Goal: Task Accomplishment & Management: Use online tool/utility

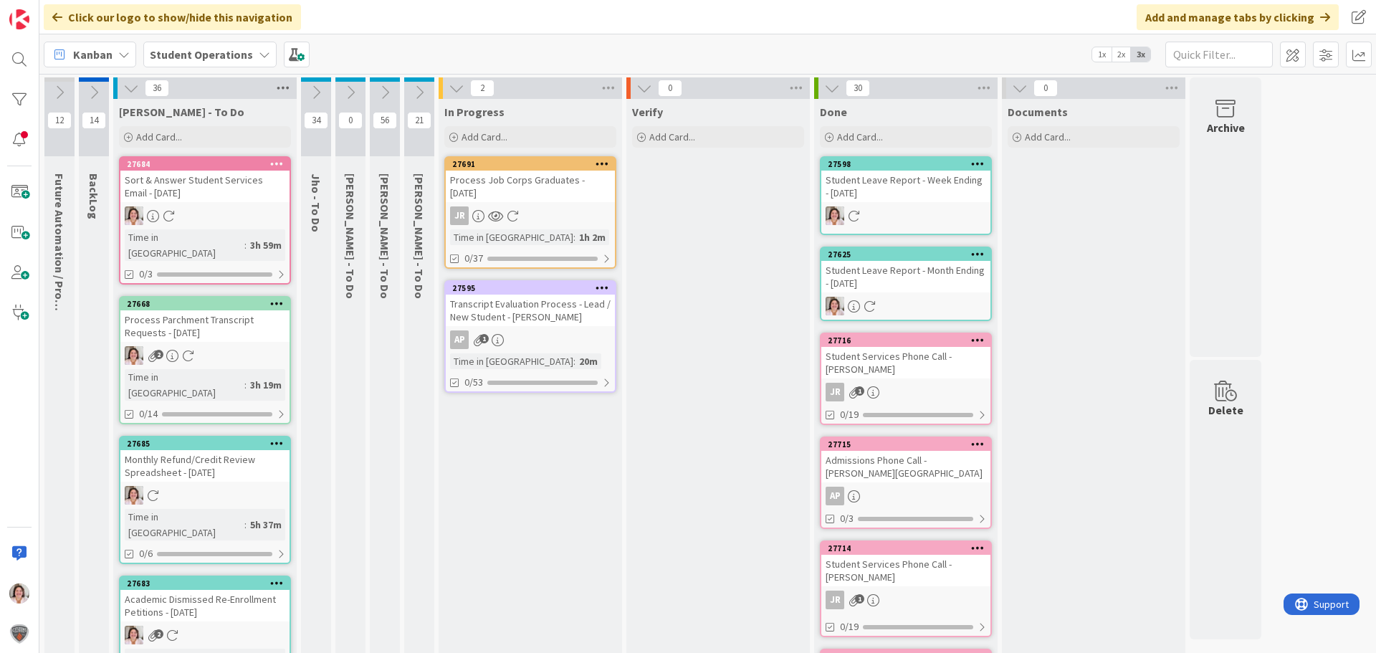
click at [285, 87] on icon at bounding box center [283, 88] width 19 height 22
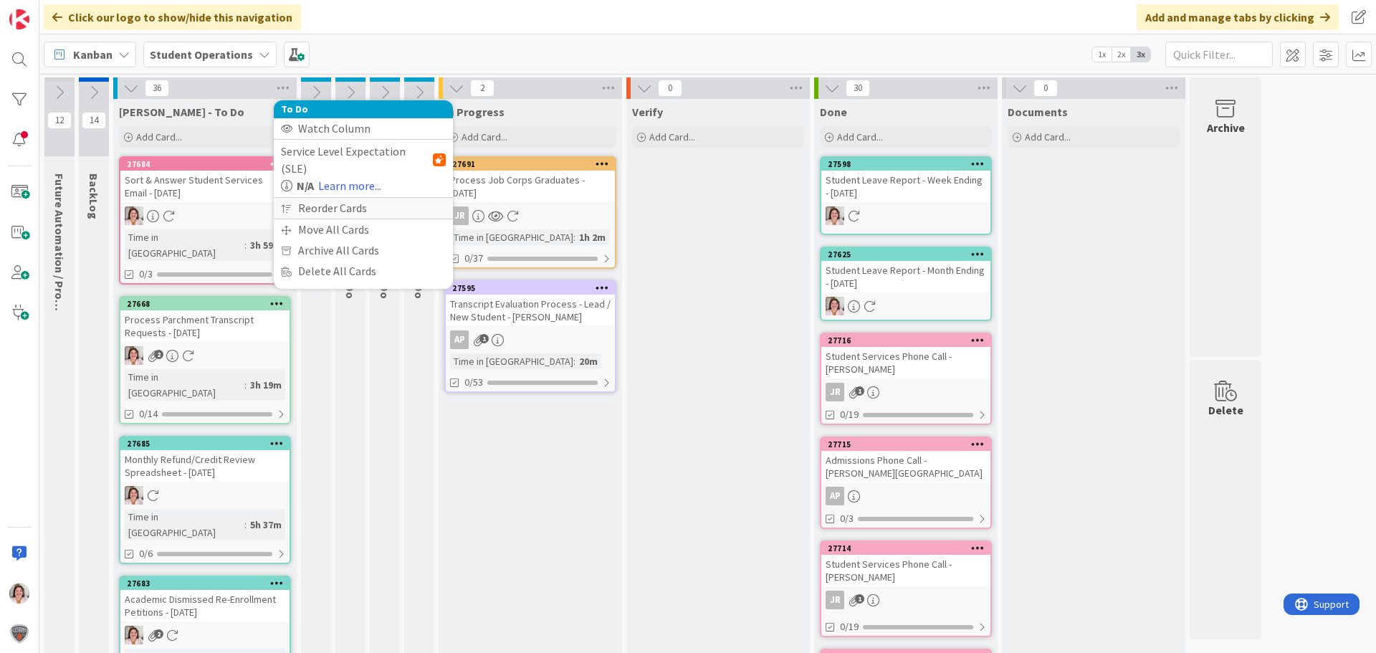
click at [318, 198] on div "Reorder Cards" at bounding box center [363, 208] width 179 height 21
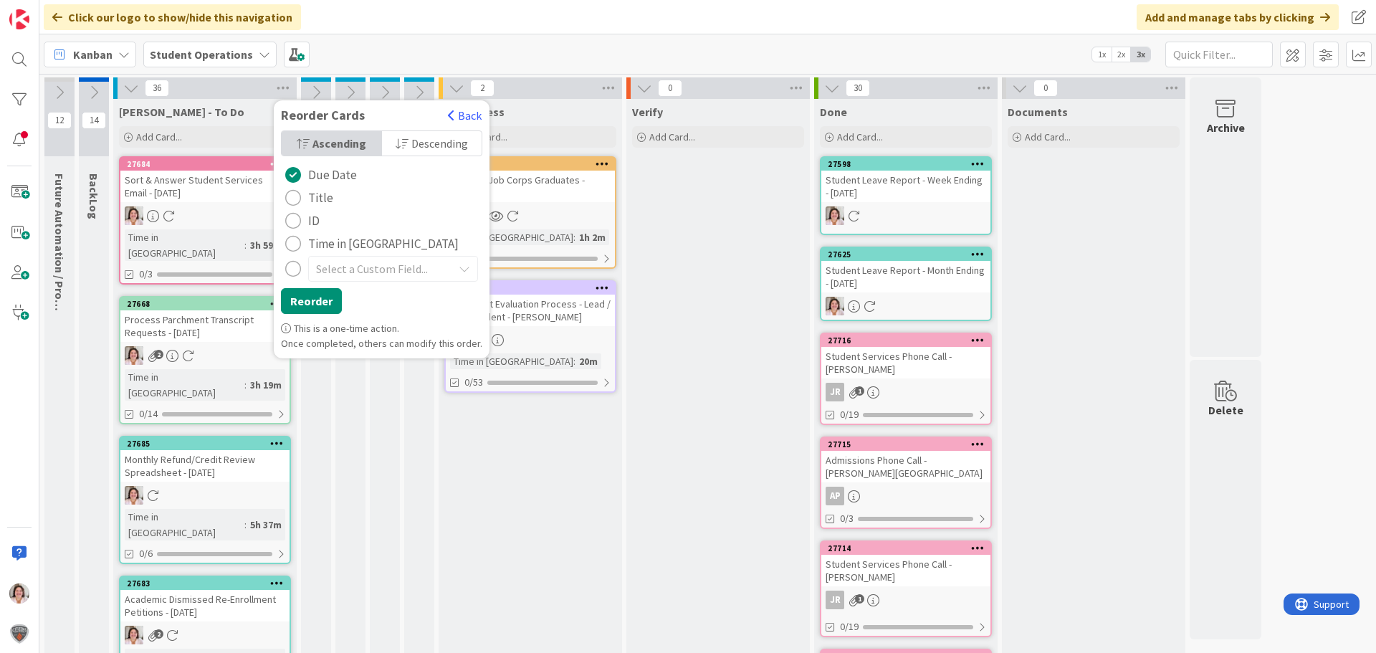
click at [318, 196] on span "Title" at bounding box center [320, 198] width 25 height 22
click at [326, 298] on button "Reorder" at bounding box center [311, 301] width 61 height 26
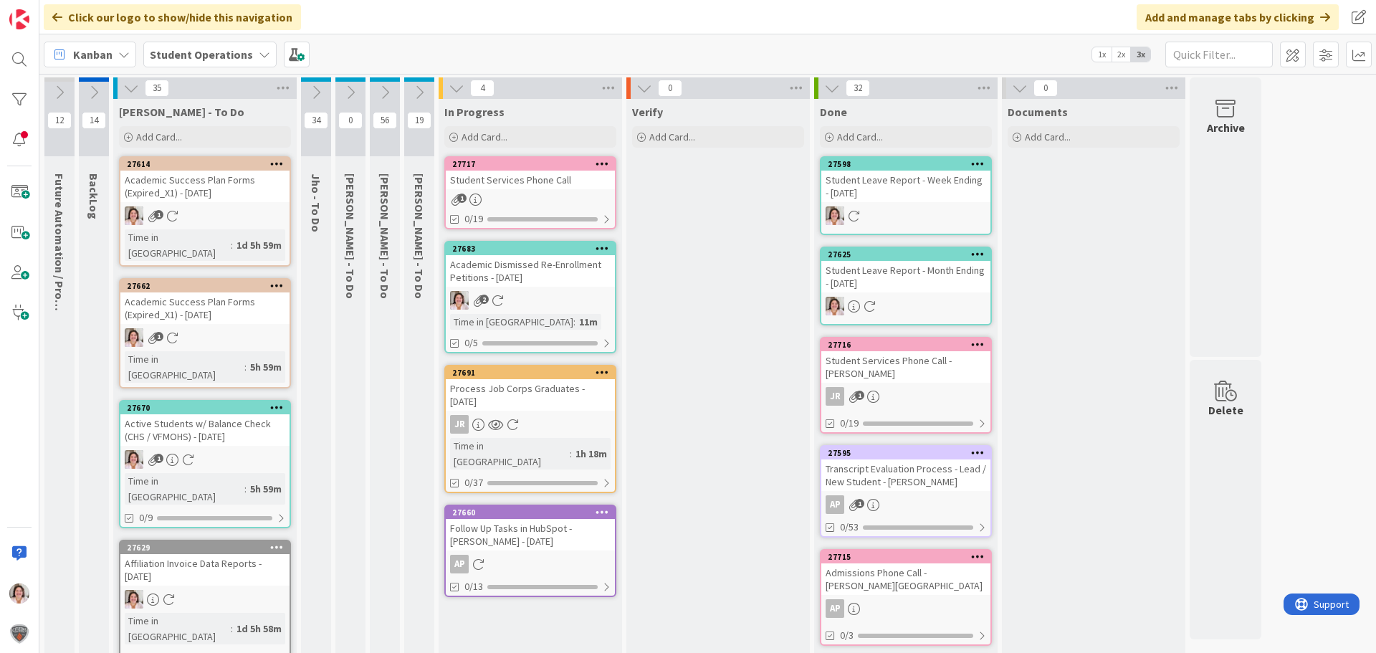
click at [560, 298] on div "2" at bounding box center [530, 300] width 169 height 19
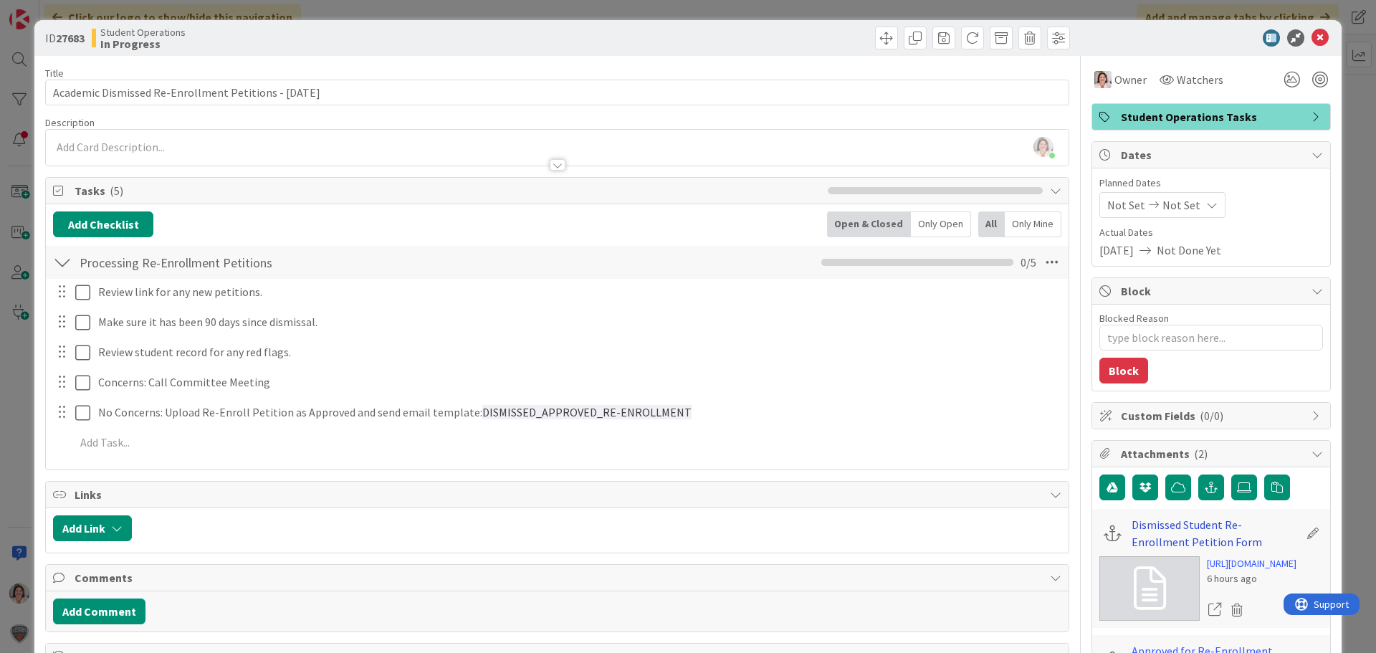
click at [1156, 530] on link "Dismissed Student Re-Enrollment Petition Form" at bounding box center [1215, 533] width 167 height 34
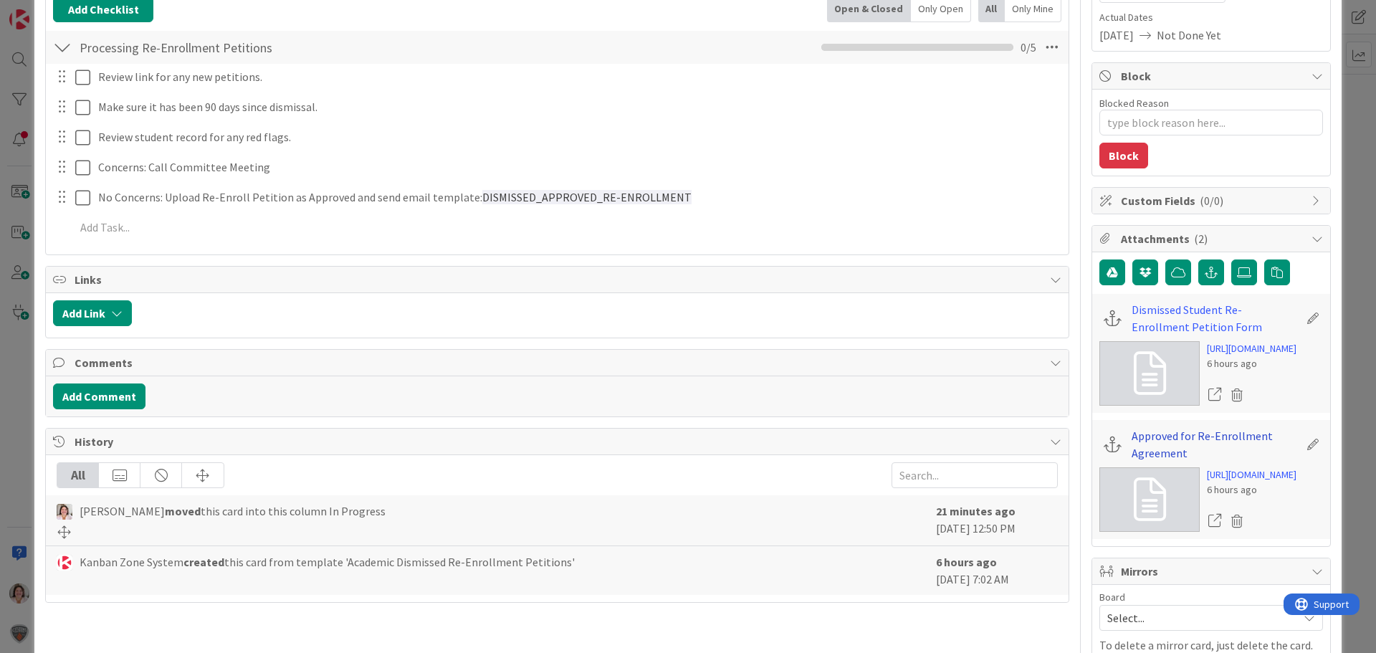
click at [1132, 462] on link "Approved for Re-Enrollment Agreement" at bounding box center [1215, 444] width 167 height 34
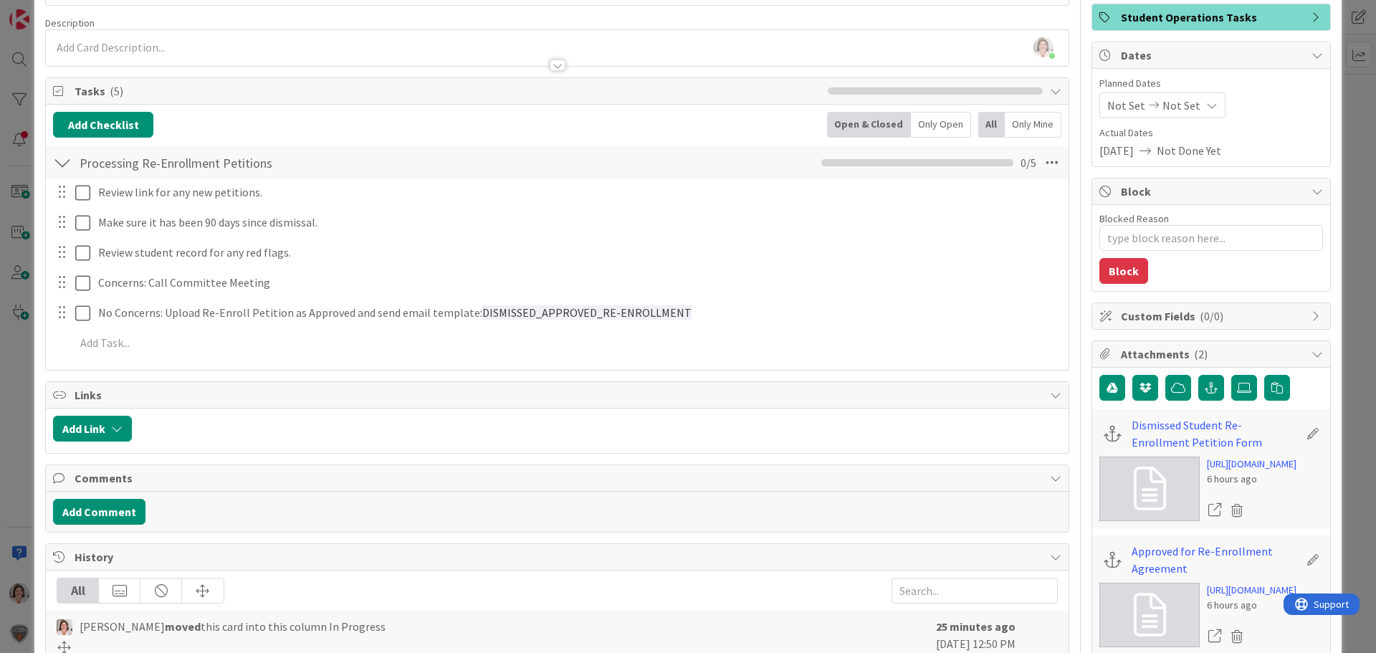
scroll to position [0, 0]
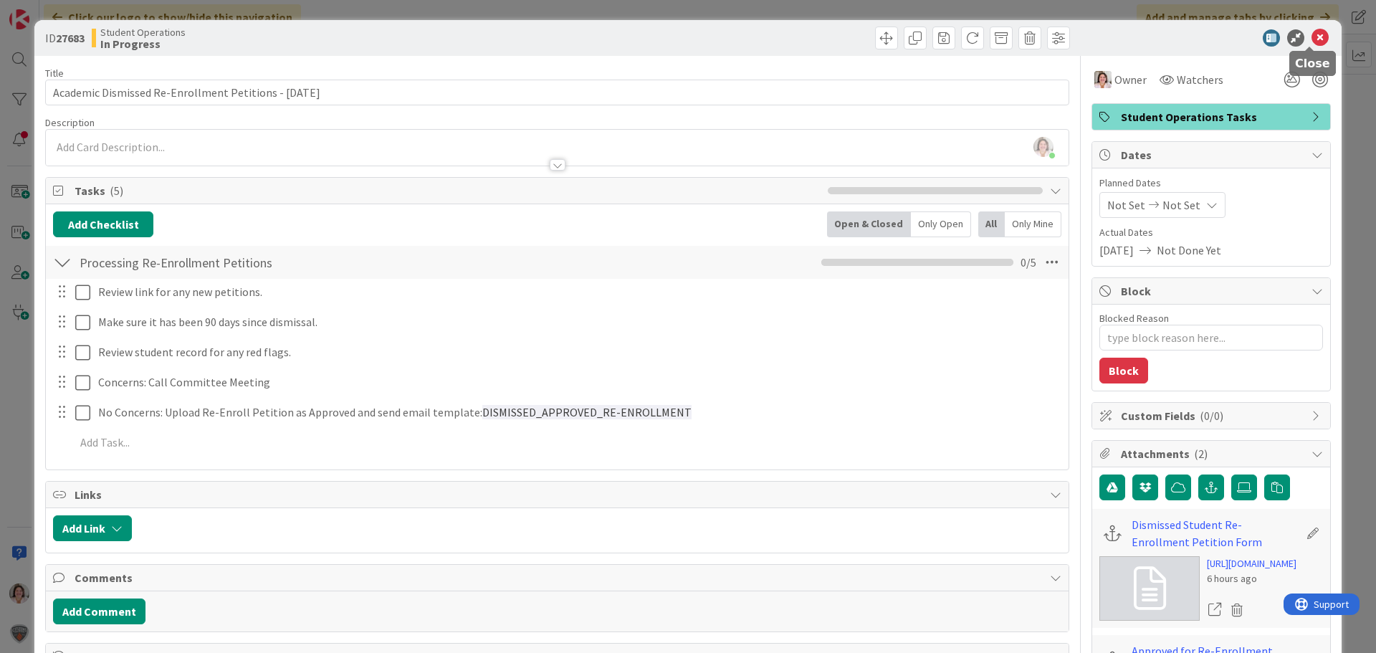
click at [1313, 40] on icon at bounding box center [1320, 37] width 17 height 17
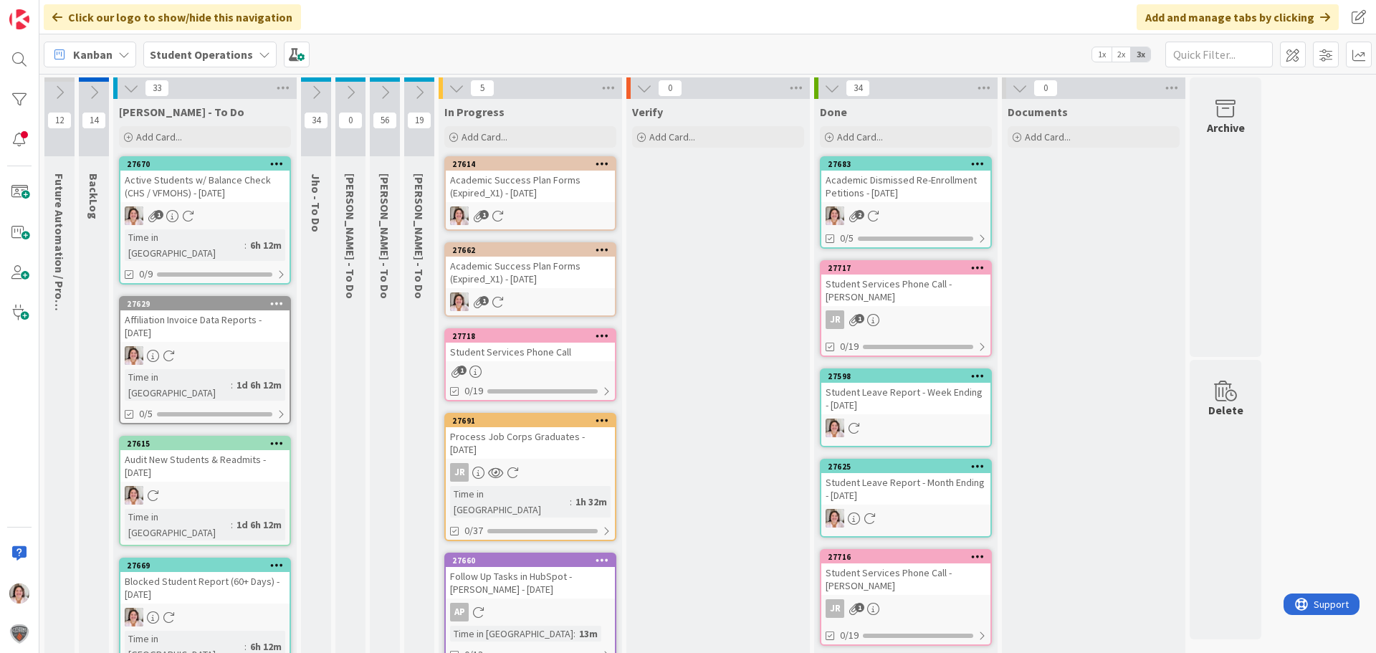
click at [557, 196] on div "Academic Success Plan Forms (Expired_X1) - [DATE]" at bounding box center [530, 187] width 169 height 32
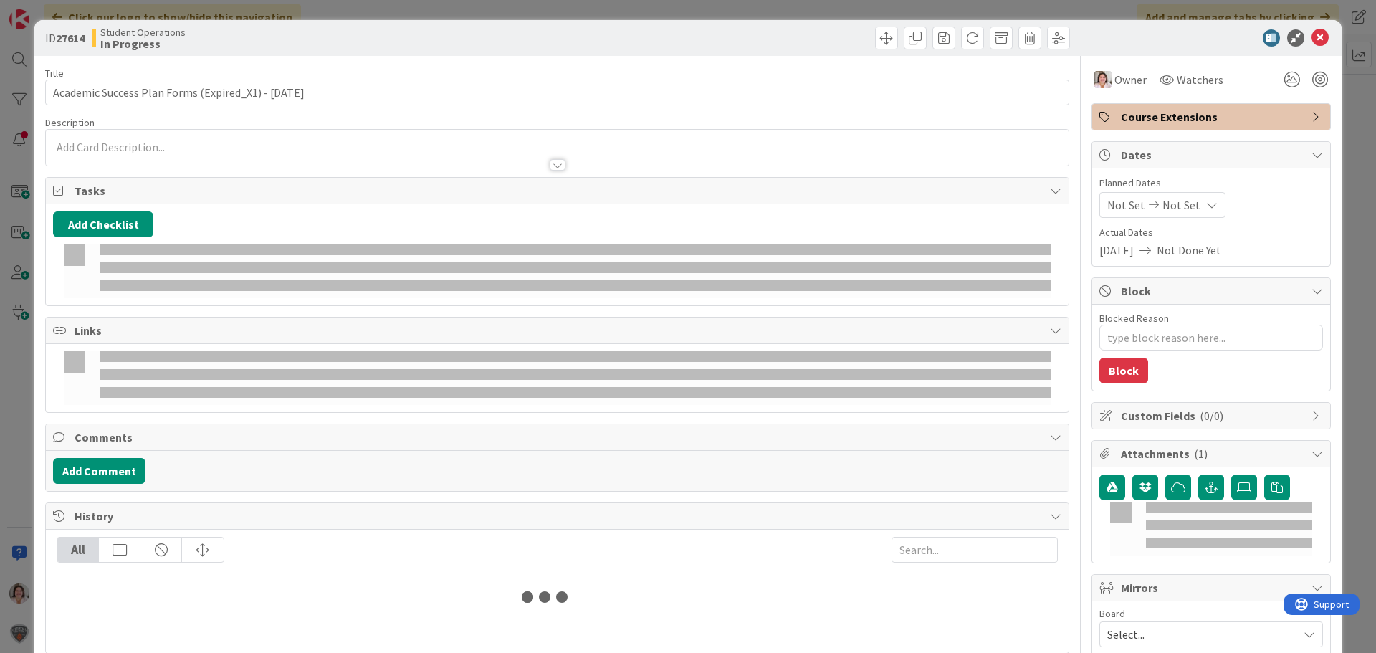
type textarea "x"
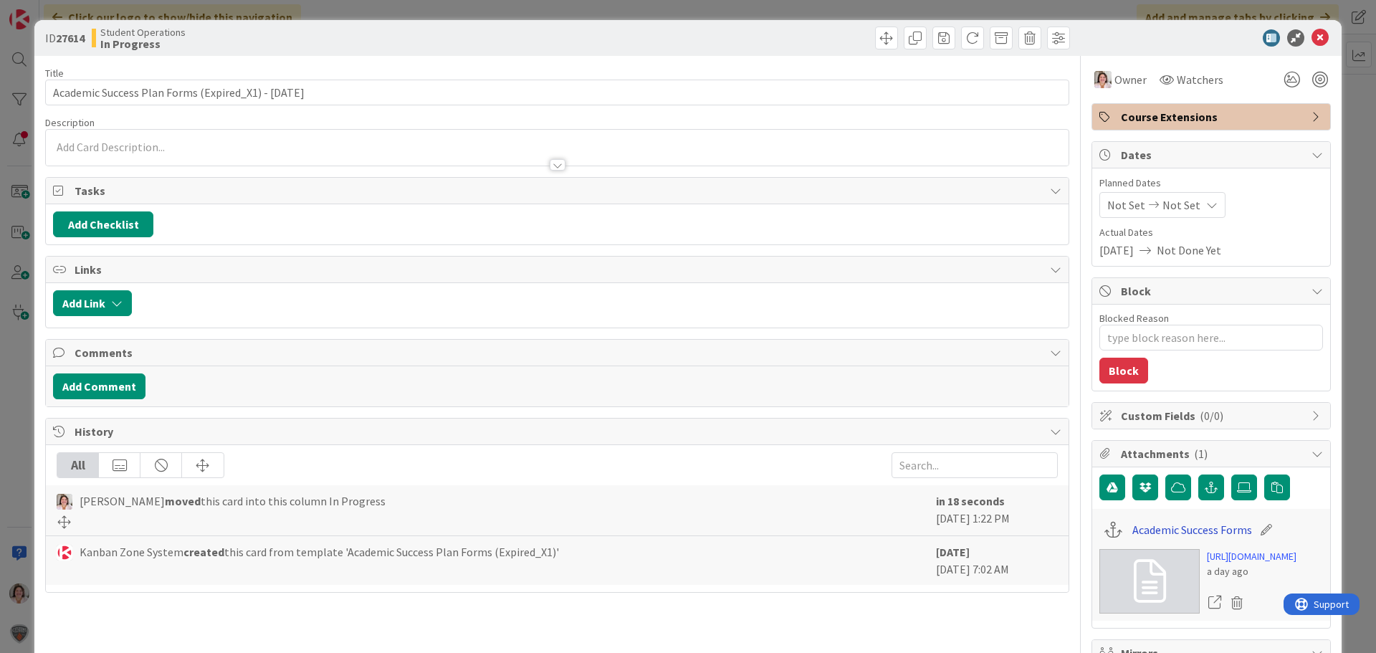
click at [1158, 528] on link "Academic Success Forms" at bounding box center [1193, 529] width 120 height 17
click at [1312, 37] on icon at bounding box center [1320, 37] width 17 height 17
